Goal: Task Accomplishment & Management: Use online tool/utility

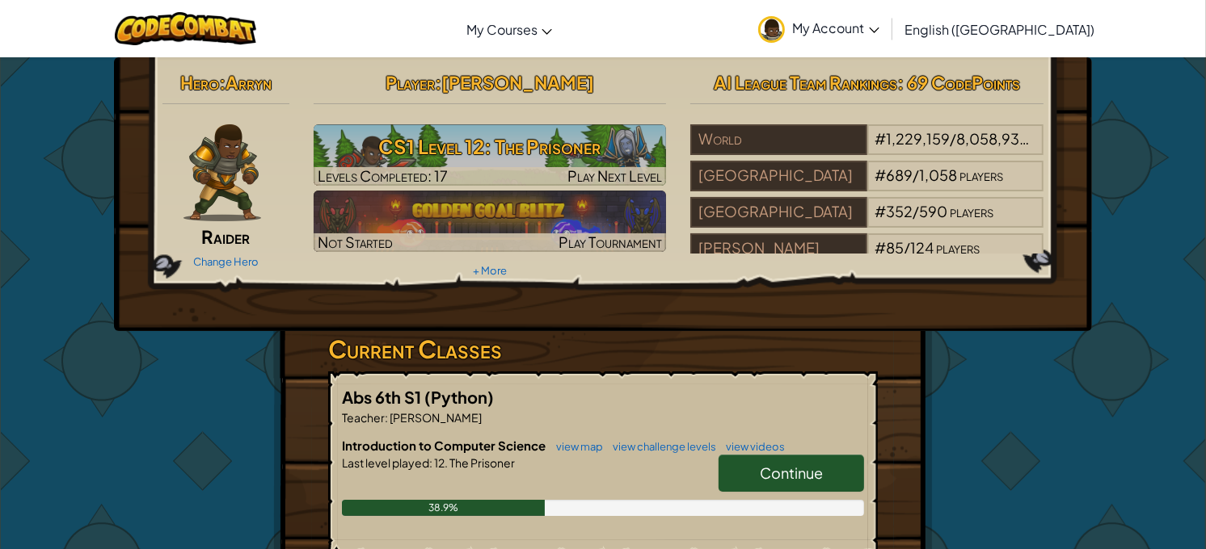
click at [806, 470] on span "Continue" at bounding box center [791, 473] width 63 height 19
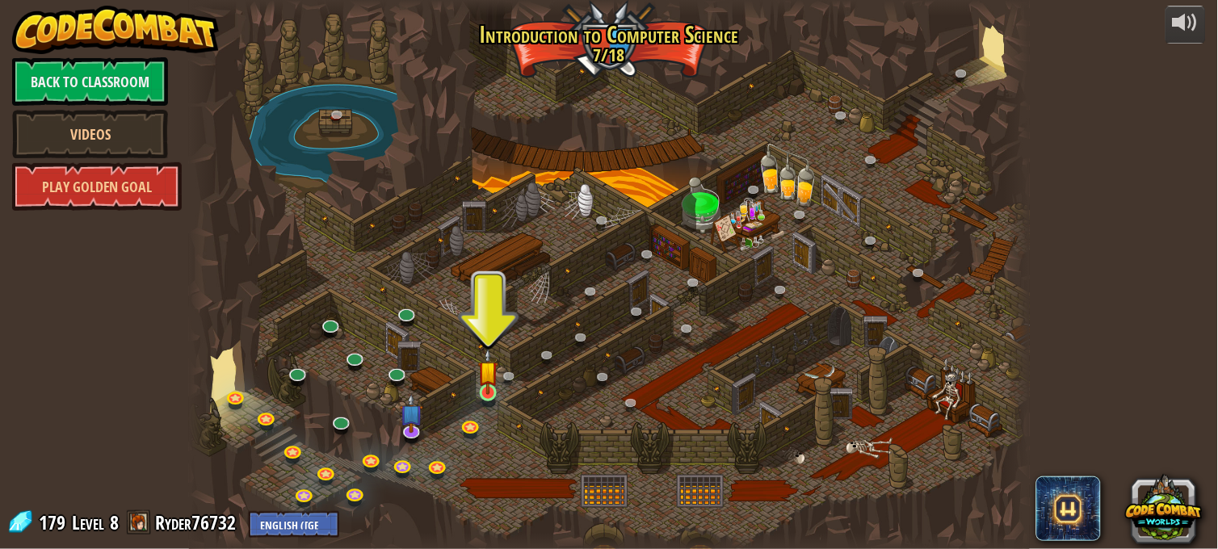
click at [496, 382] on img at bounding box center [488, 371] width 20 height 47
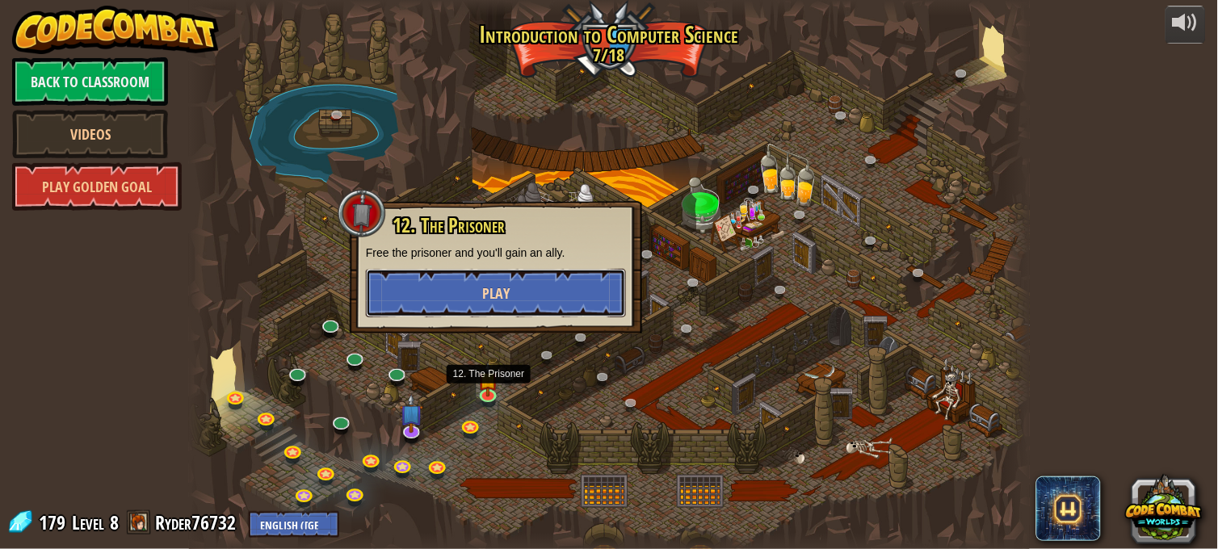
click at [602, 308] on button "Play" at bounding box center [496, 293] width 260 height 48
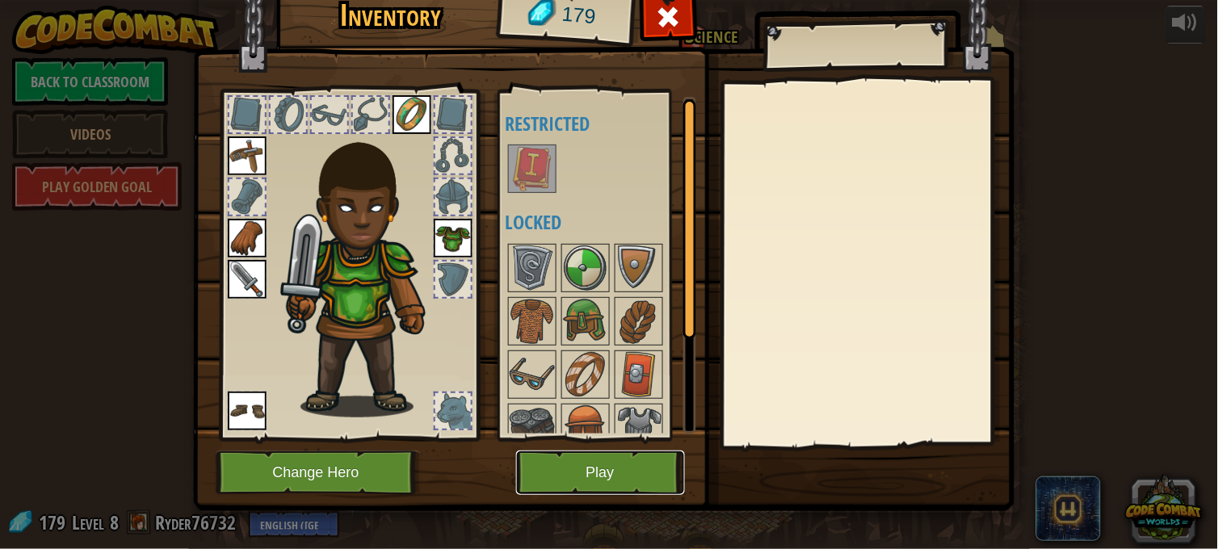
click at [569, 478] on button "Play" at bounding box center [600, 473] width 169 height 44
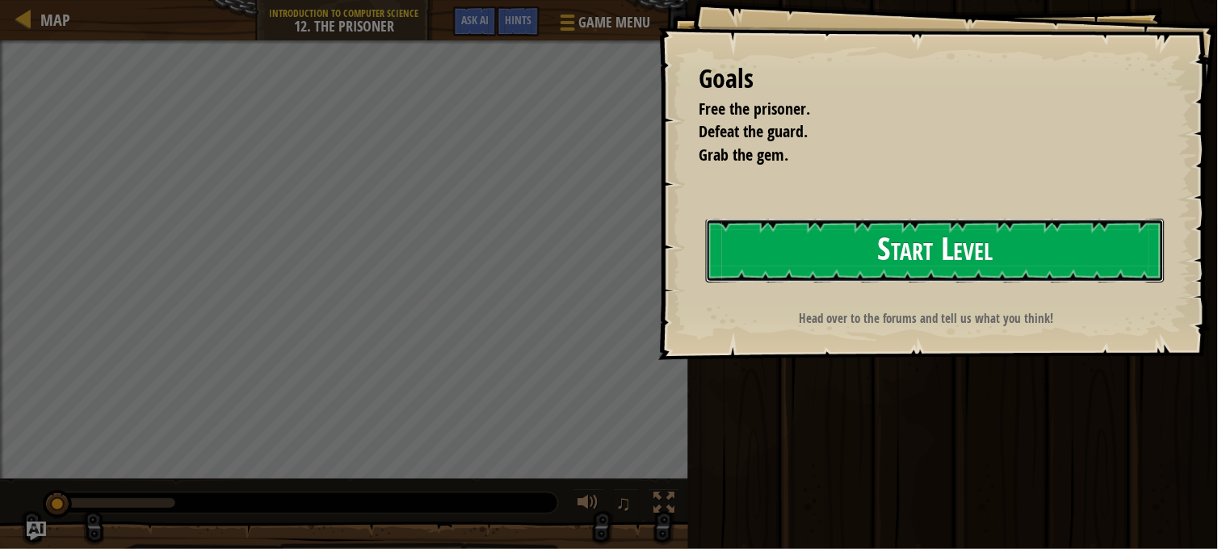
click at [919, 259] on button "Start Level" at bounding box center [935, 251] width 459 height 64
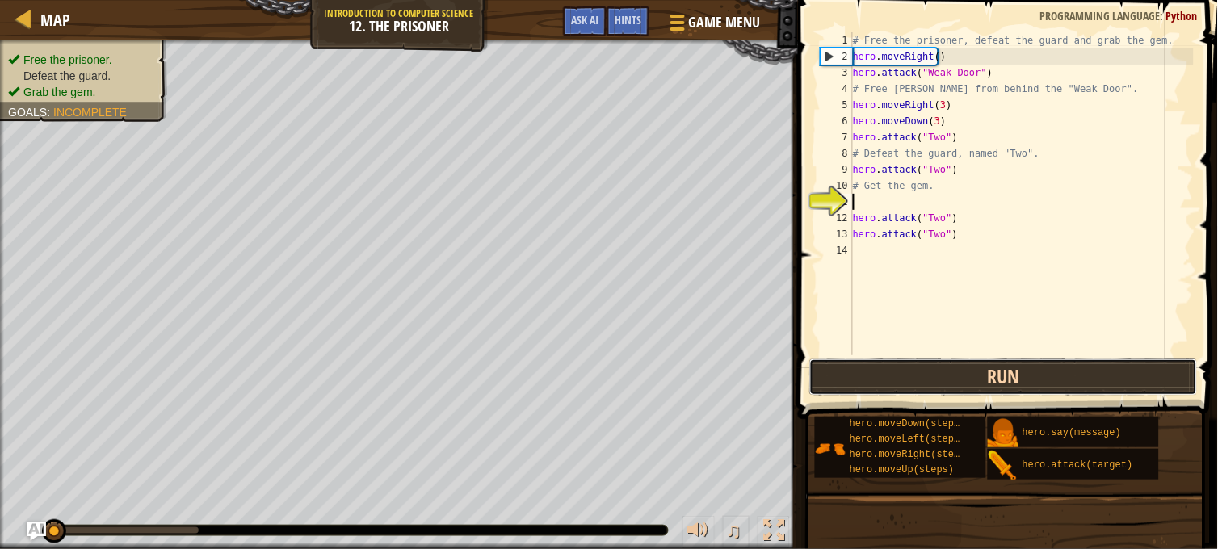
click at [905, 359] on button "Run" at bounding box center [1004, 377] width 389 height 37
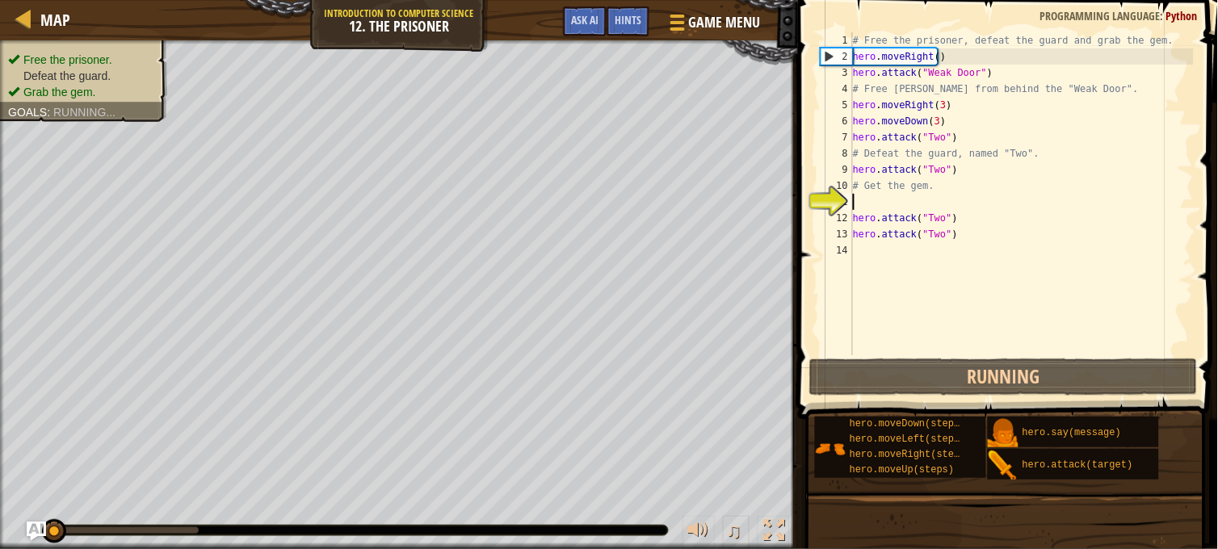
click at [957, 377] on div "# Free the prisoner, defeat the guard and grab the gem. hero . moveRight ( ) he…" at bounding box center [1077, 210] width 455 height 356
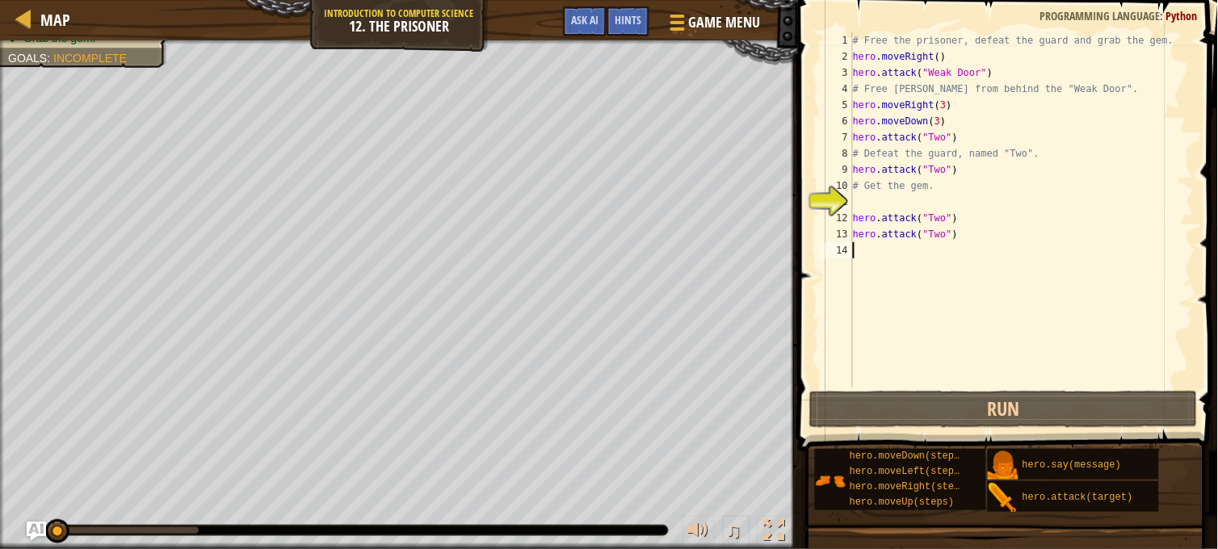
click at [945, 369] on div "# Free the prisoner, defeat the guard and grab the gem. hero . moveRight ( ) he…" at bounding box center [1022, 226] width 344 height 388
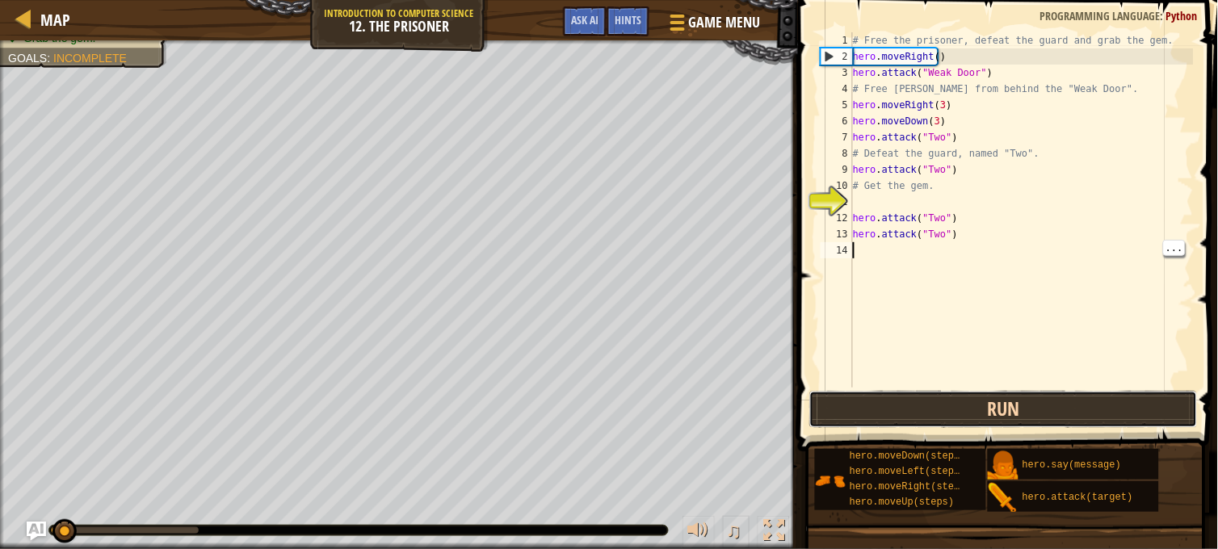
click at [924, 407] on button "Run" at bounding box center [1004, 409] width 389 height 37
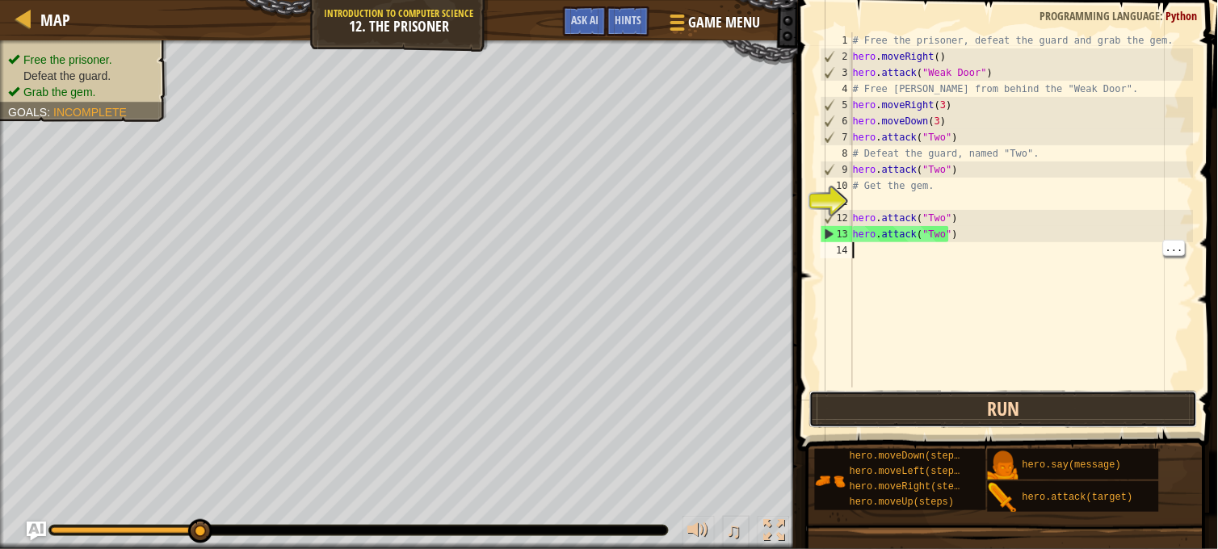
click at [1075, 412] on button "Run" at bounding box center [1004, 409] width 389 height 37
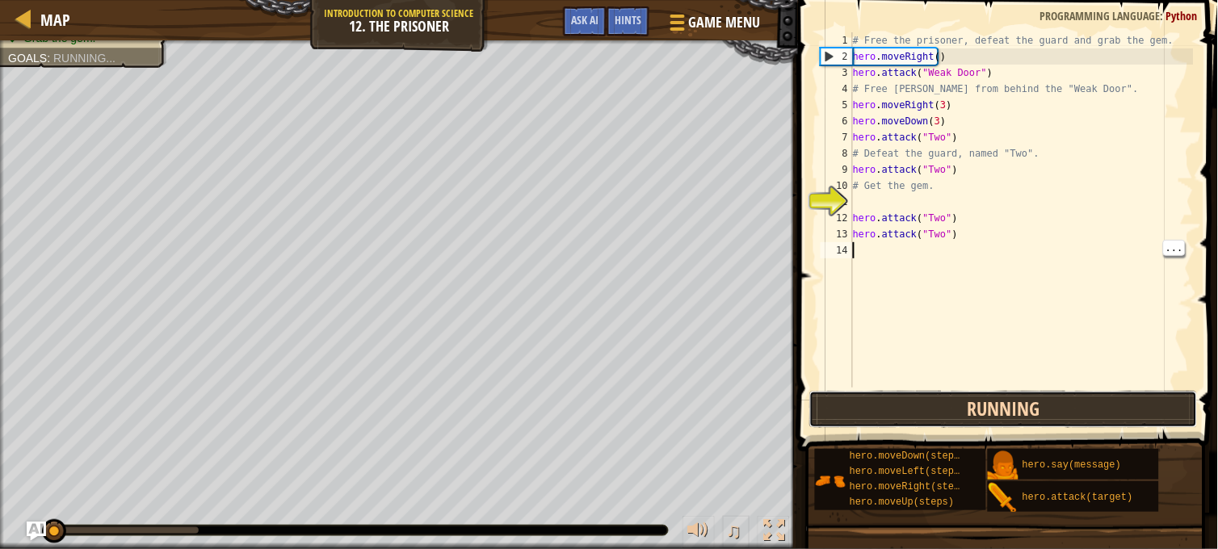
click at [1084, 409] on button "Running" at bounding box center [1004, 409] width 389 height 37
click at [1103, 413] on button "Run" at bounding box center [1004, 409] width 389 height 37
click at [1116, 398] on button "Run" at bounding box center [1004, 409] width 389 height 37
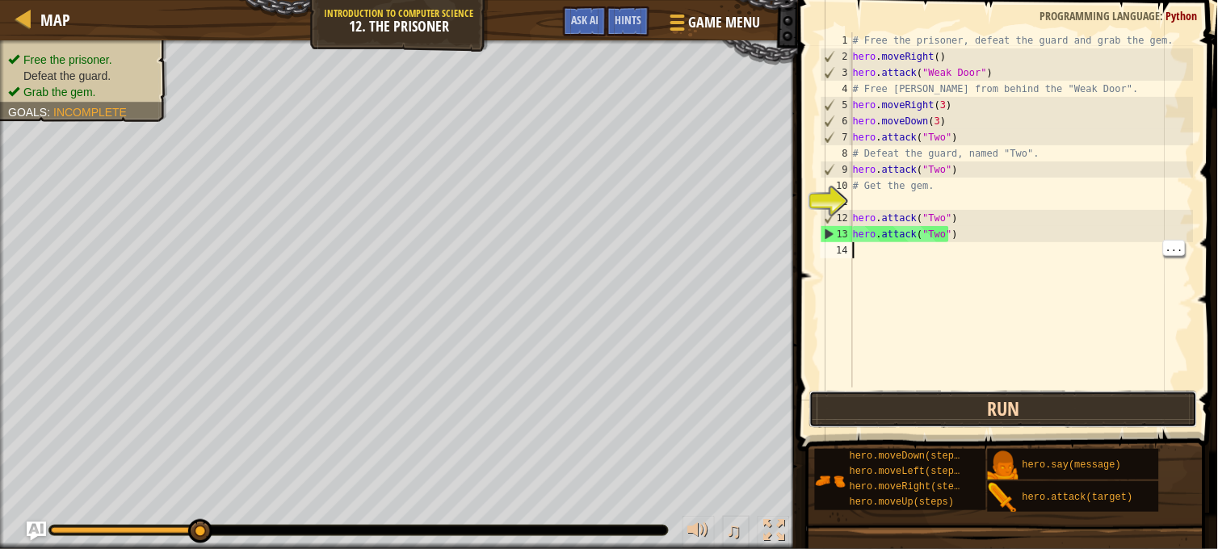
click at [1101, 409] on button "Run" at bounding box center [1004, 409] width 389 height 37
click at [1044, 426] on button "Run" at bounding box center [1004, 409] width 389 height 37
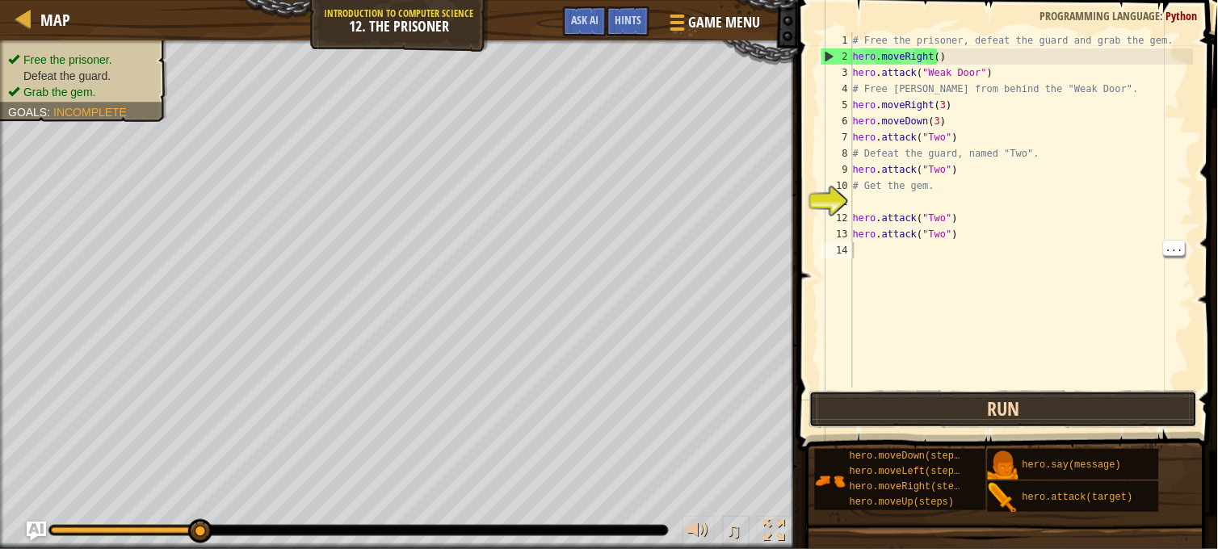
click at [1028, 407] on button "Run" at bounding box center [1004, 409] width 389 height 37
click at [1024, 398] on button "Run" at bounding box center [1004, 409] width 389 height 37
